Goal: Information Seeking & Learning: Learn about a topic

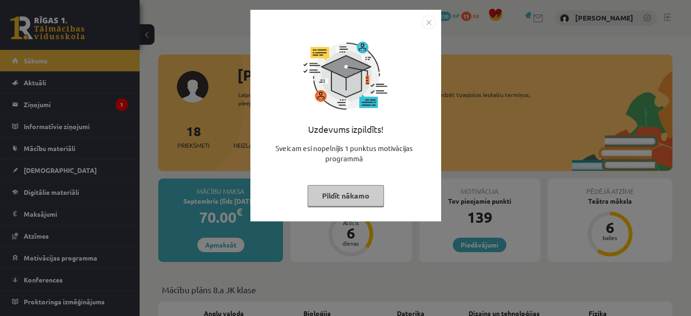
click at [343, 193] on button "Pildīt nākamo" at bounding box center [346, 195] width 76 height 21
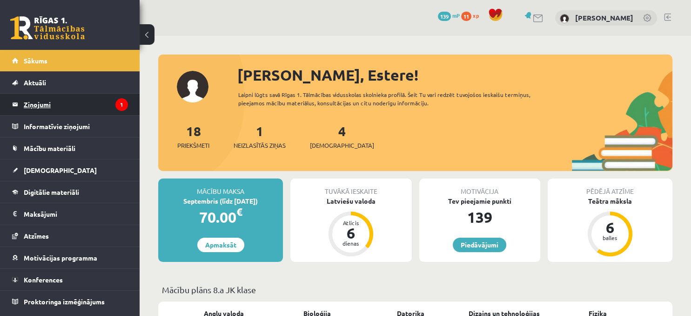
click at [42, 104] on legend "Ziņojumi 1" at bounding box center [76, 104] width 104 height 21
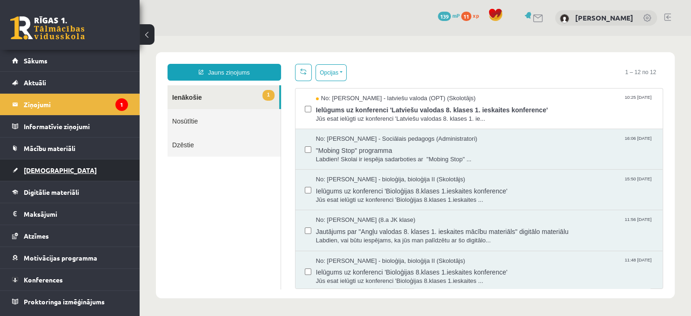
click at [51, 172] on span "[DEMOGRAPHIC_DATA]" at bounding box center [60, 170] width 73 height 8
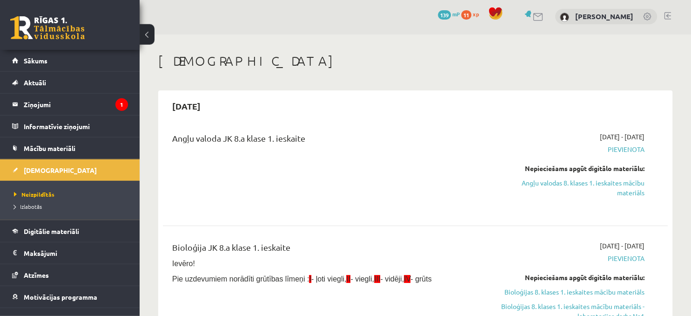
scroll to position [49, 0]
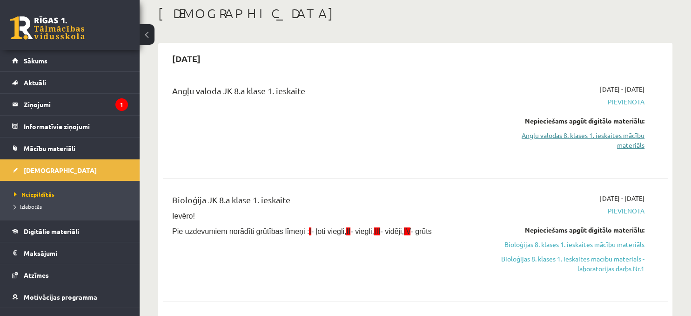
click at [588, 140] on link "Angļu valodas 8. klases 1. ieskaites mācību materiāls" at bounding box center [571, 140] width 148 height 20
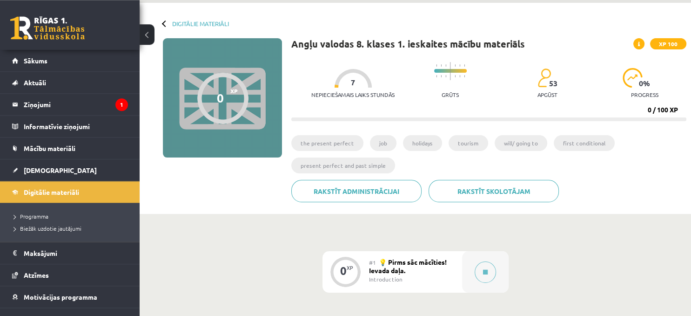
scroll to position [49, 0]
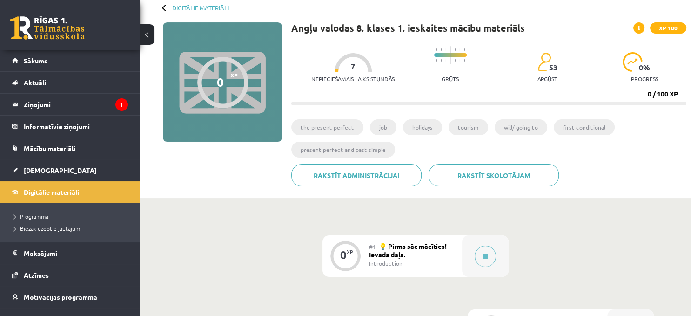
click at [338, 131] on li "the present perfect" at bounding box center [327, 127] width 72 height 16
click at [486, 254] on icon at bounding box center [485, 256] width 5 height 6
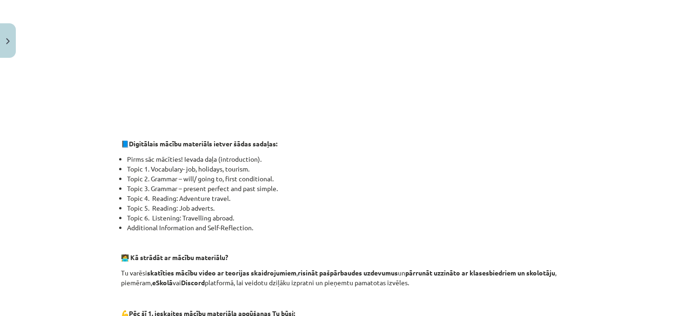
scroll to position [339, 0]
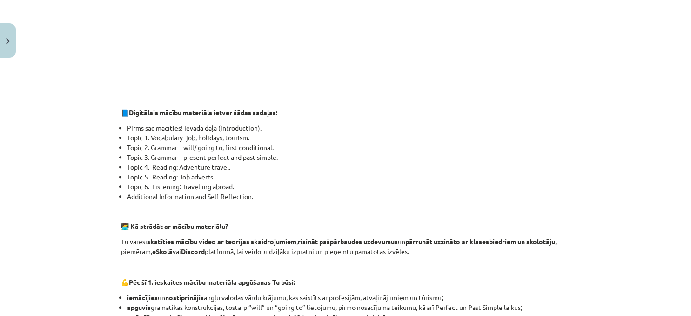
click at [231, 139] on li "Topic 1. Vocabulary- job, holidays, tourism." at bounding box center [349, 138] width 444 height 10
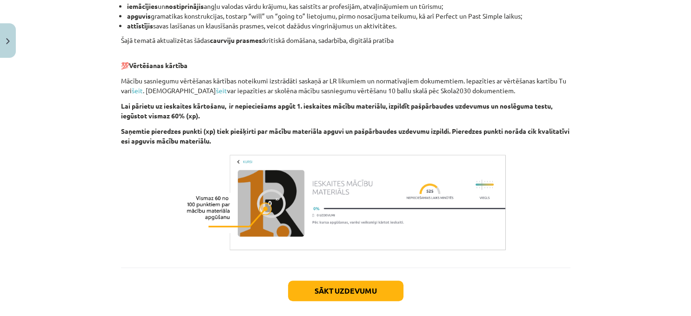
scroll to position [637, 0]
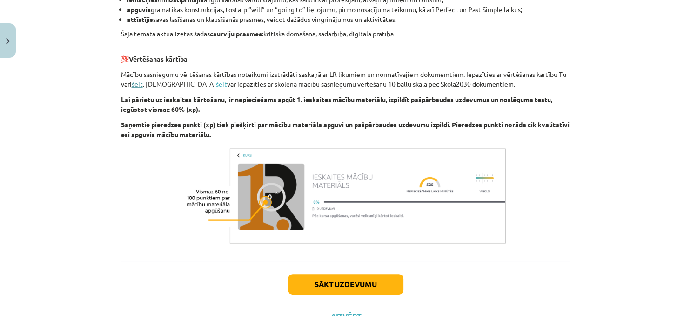
click at [136, 87] on link "šeit" at bounding box center [137, 84] width 11 height 8
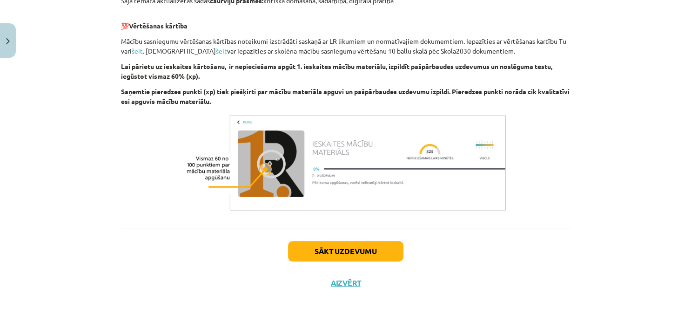
scroll to position [676, 0]
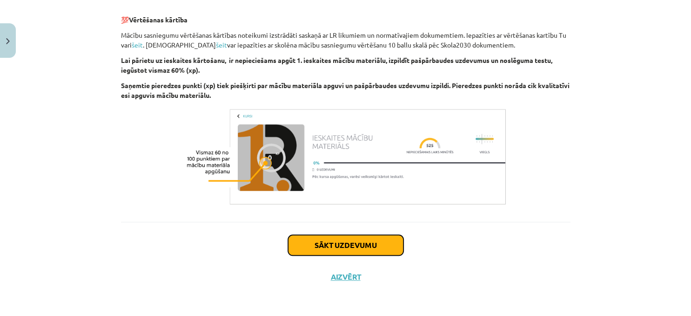
click at [336, 246] on button "Sākt uzdevumu" at bounding box center [345, 245] width 115 height 20
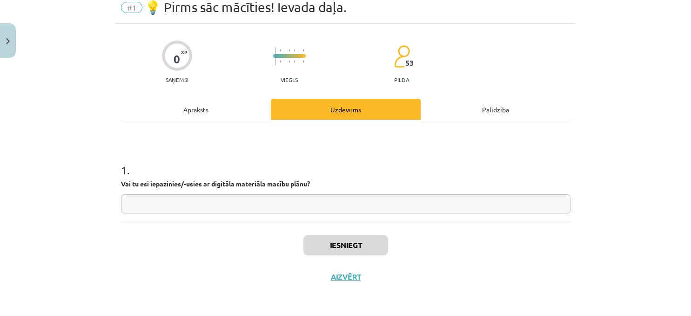
scroll to position [38, 0]
click at [218, 201] on input "text" at bounding box center [346, 204] width 450 height 19
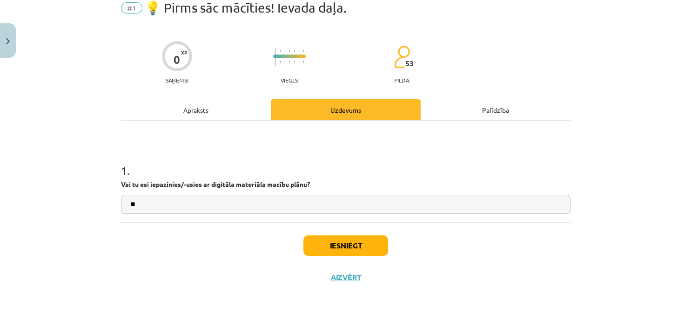
type input "**"
click at [350, 244] on button "Iesniegt" at bounding box center [346, 245] width 85 height 20
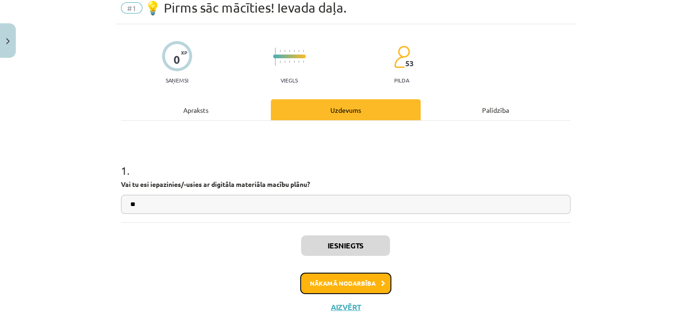
click at [366, 281] on button "Nākamā nodarbība" at bounding box center [345, 282] width 91 height 21
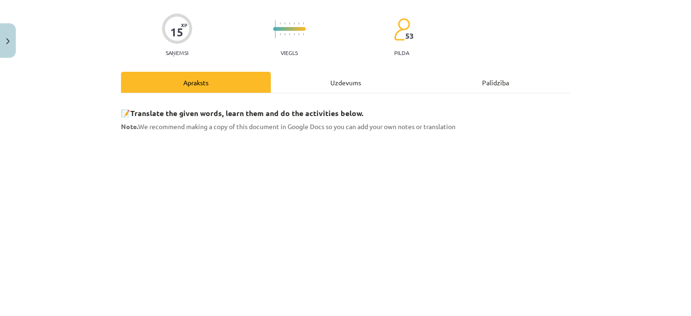
scroll to position [278, 0]
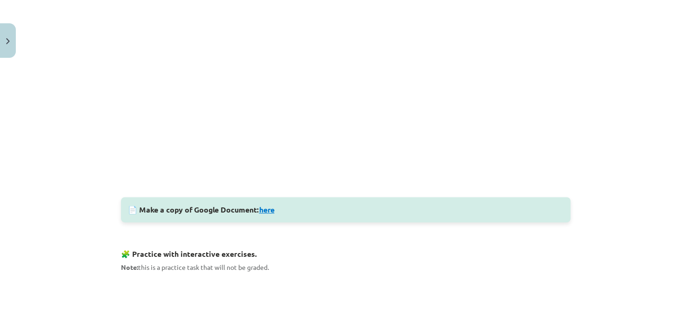
click at [273, 210] on link "here" at bounding box center [266, 209] width 15 height 10
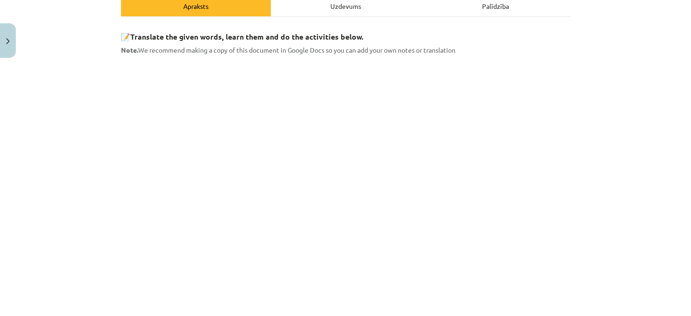
scroll to position [169, 0]
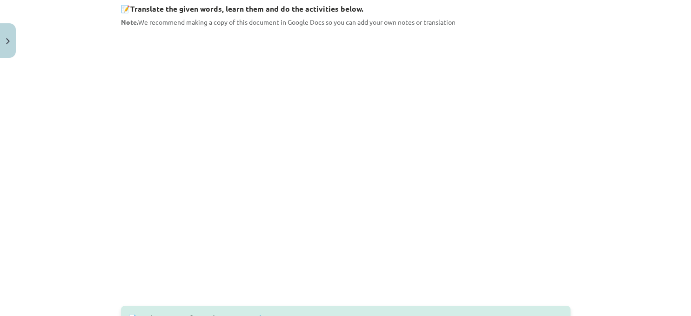
click at [559, 310] on div "📄 Make a copy of Google Document: here" at bounding box center [346, 317] width 450 height 25
click at [555, 310] on div "📄 Make a copy of Google Document: here" at bounding box center [346, 317] width 450 height 25
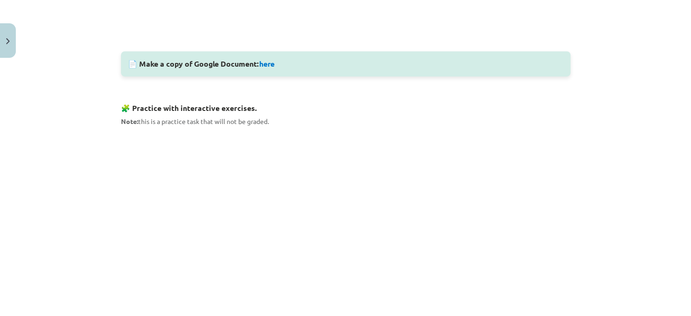
scroll to position [339, 0]
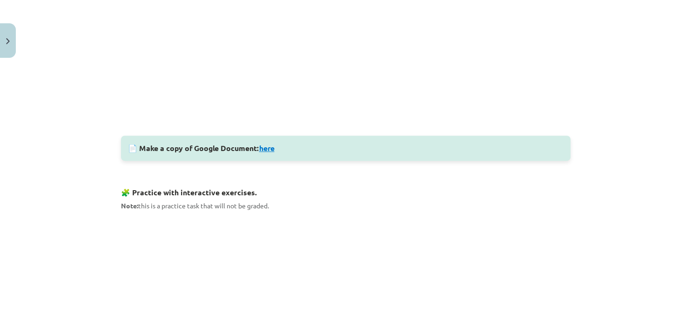
click at [272, 145] on link "here" at bounding box center [266, 148] width 15 height 10
click at [271, 148] on link "here" at bounding box center [266, 148] width 15 height 10
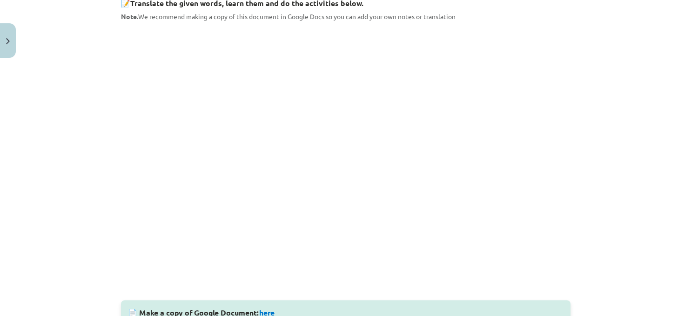
scroll to position [169, 0]
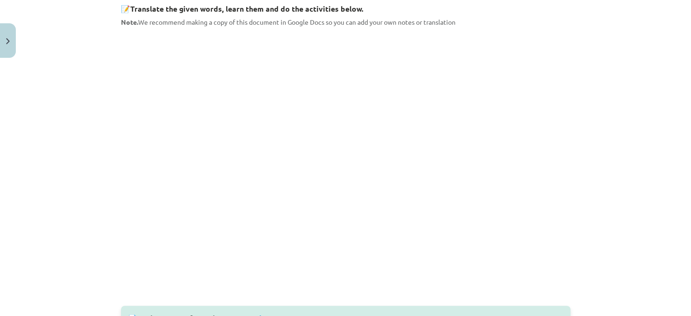
click at [332, 307] on div "📄 Make a copy of Google Document: here" at bounding box center [346, 317] width 450 height 25
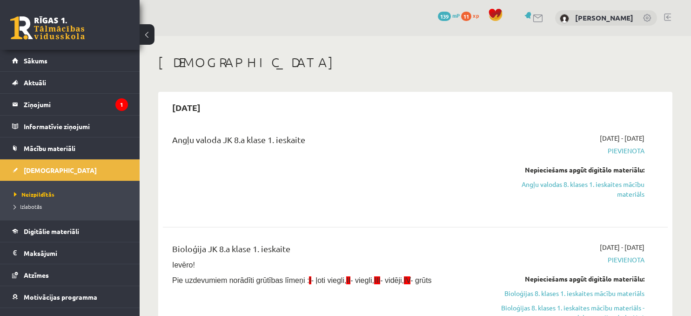
scroll to position [49, 0]
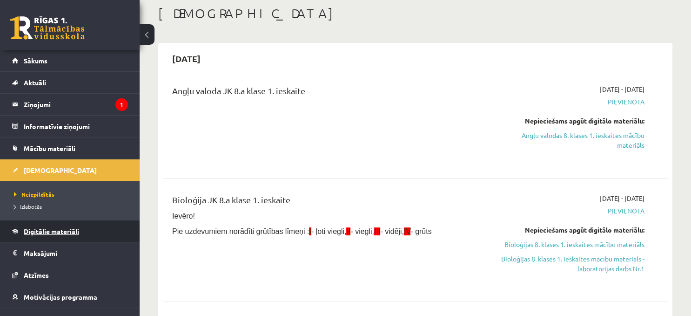
click at [50, 229] on span "Digitālie materiāli" at bounding box center [51, 231] width 55 height 8
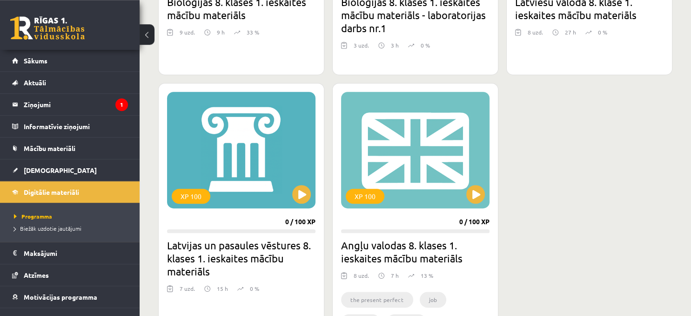
scroll to position [442, 0]
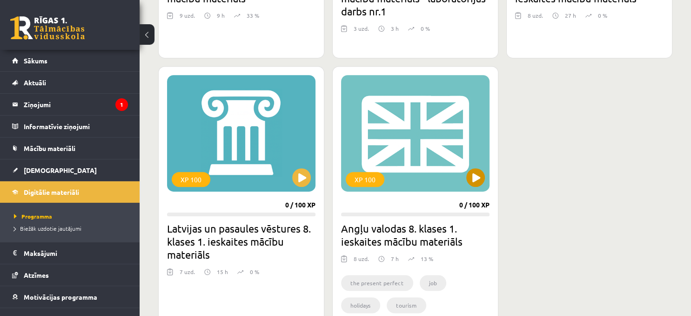
click at [394, 164] on div "XP 100" at bounding box center [415, 133] width 149 height 116
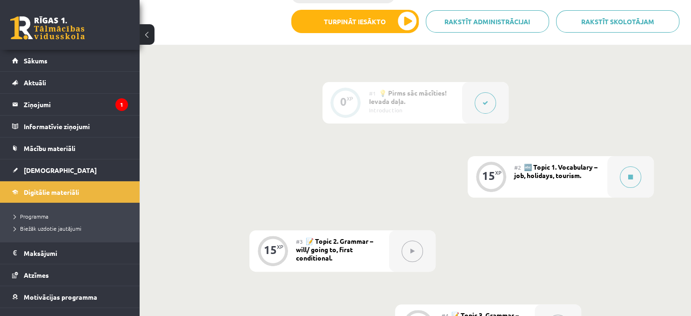
scroll to position [246, 0]
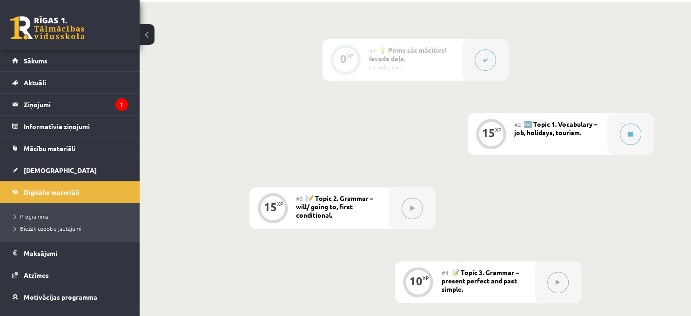
click at [549, 135] on span "🔤 Topic 1. Vocabulary – job, holidays, tourism." at bounding box center [555, 128] width 83 height 17
click at [631, 135] on icon at bounding box center [631, 134] width 5 height 6
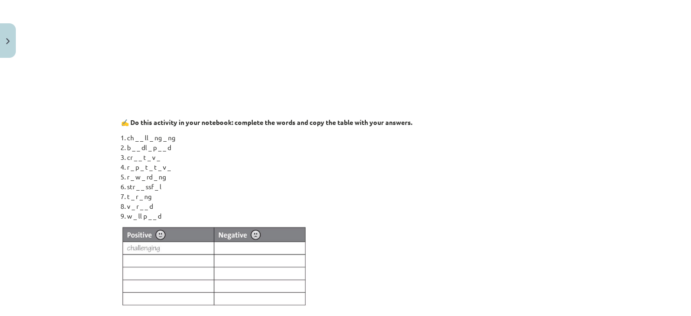
scroll to position [806, 0]
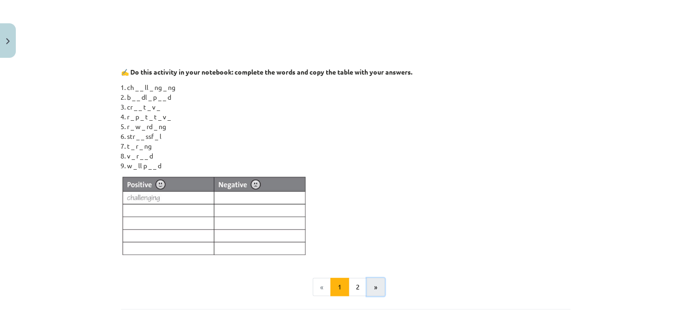
click at [372, 287] on button "»" at bounding box center [376, 286] width 18 height 19
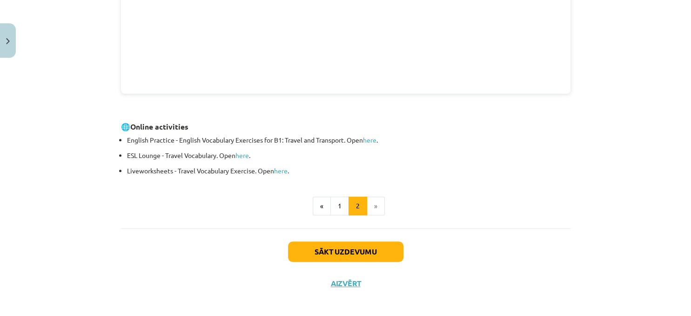
scroll to position [358, 0]
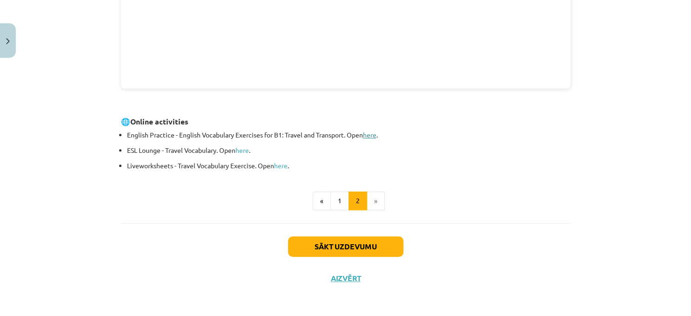
click at [375, 134] on link "here" at bounding box center [370, 134] width 14 height 8
click at [340, 248] on button "Sākt uzdevumu" at bounding box center [345, 246] width 115 height 20
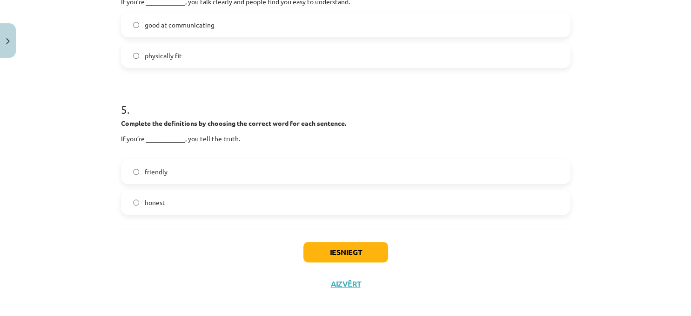
scroll to position [682, 0]
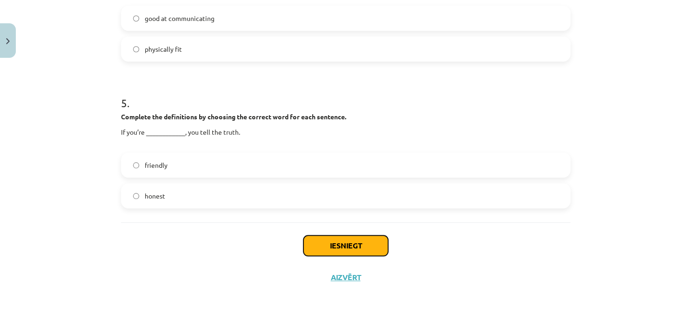
click at [327, 250] on button "Iesniegt" at bounding box center [346, 245] width 85 height 20
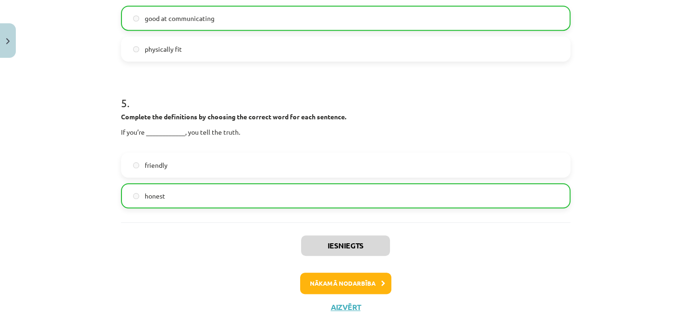
scroll to position [711, 0]
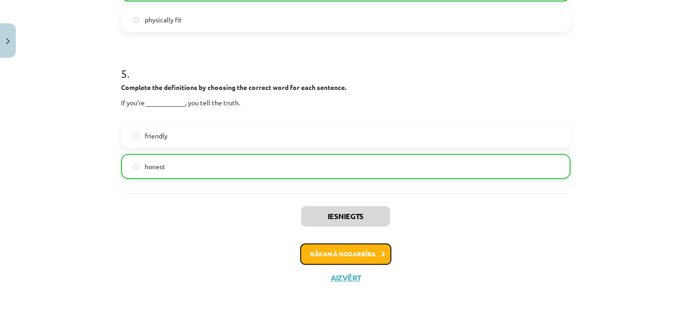
click at [358, 254] on button "Nākamā nodarbība" at bounding box center [345, 253] width 91 height 21
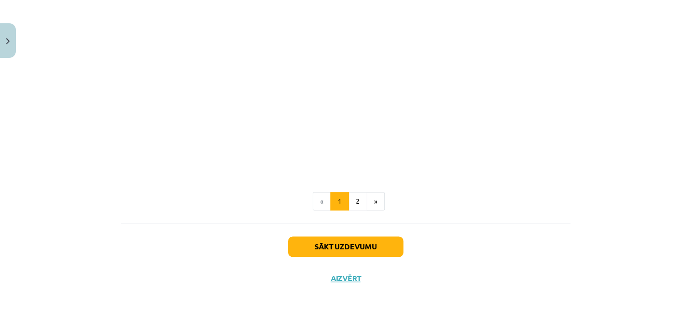
scroll to position [879, 0]
